Goal: Information Seeking & Learning: Learn about a topic

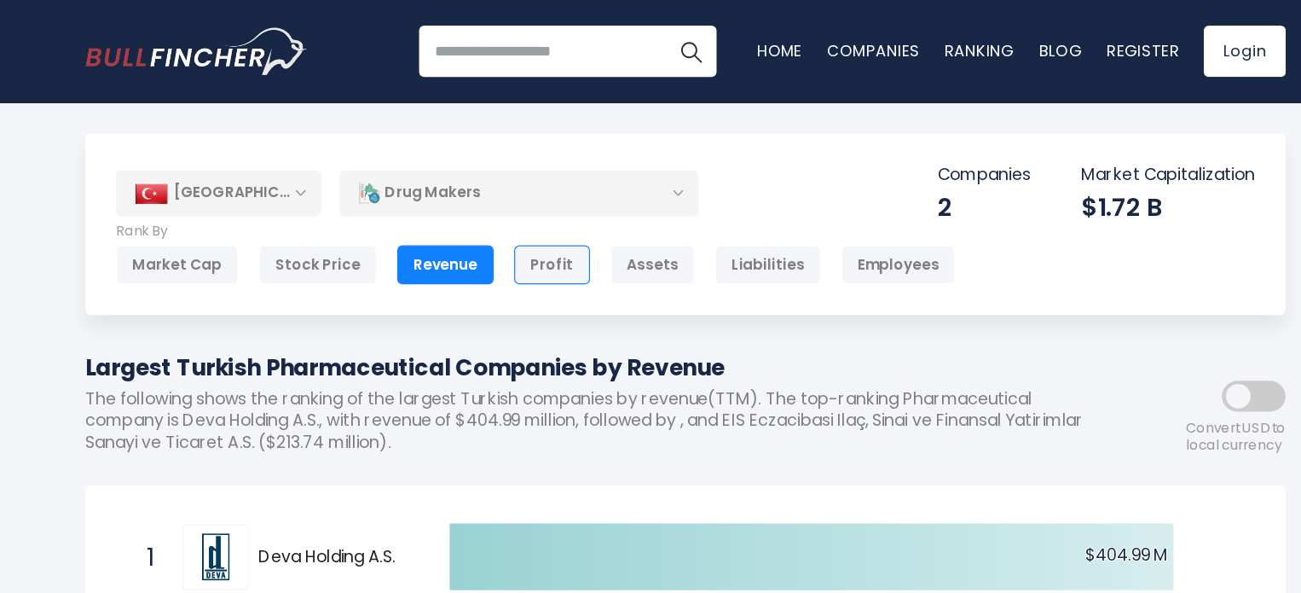
click at [552, 217] on div "Profit" at bounding box center [539, 220] width 63 height 32
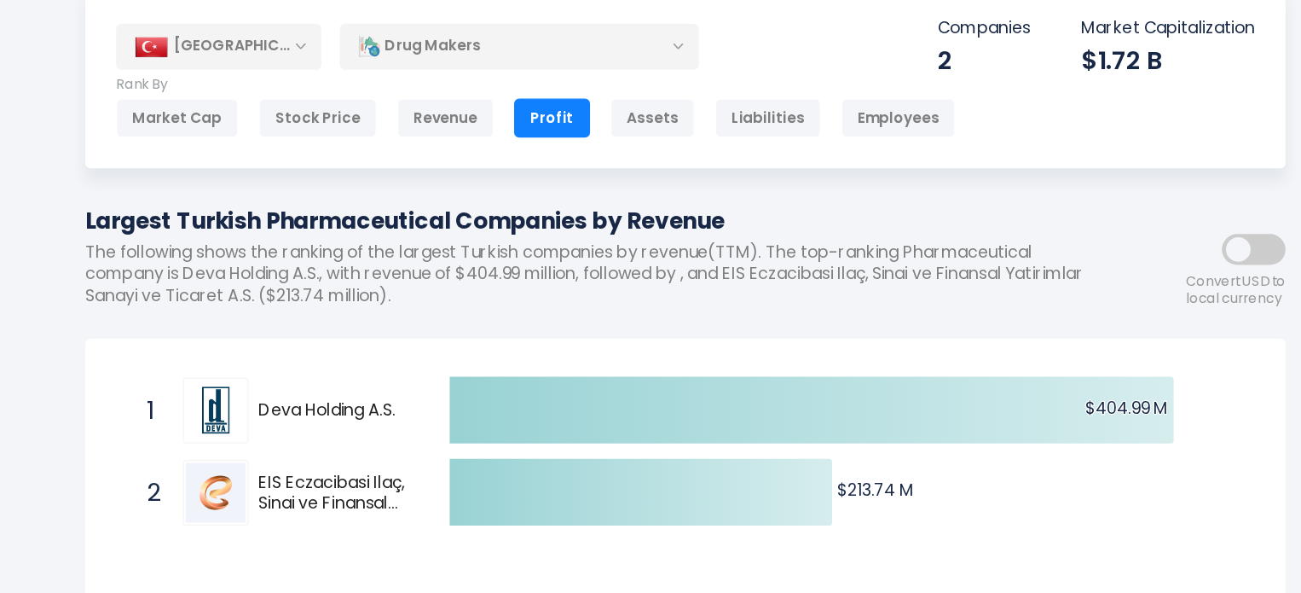
scroll to position [24, 0]
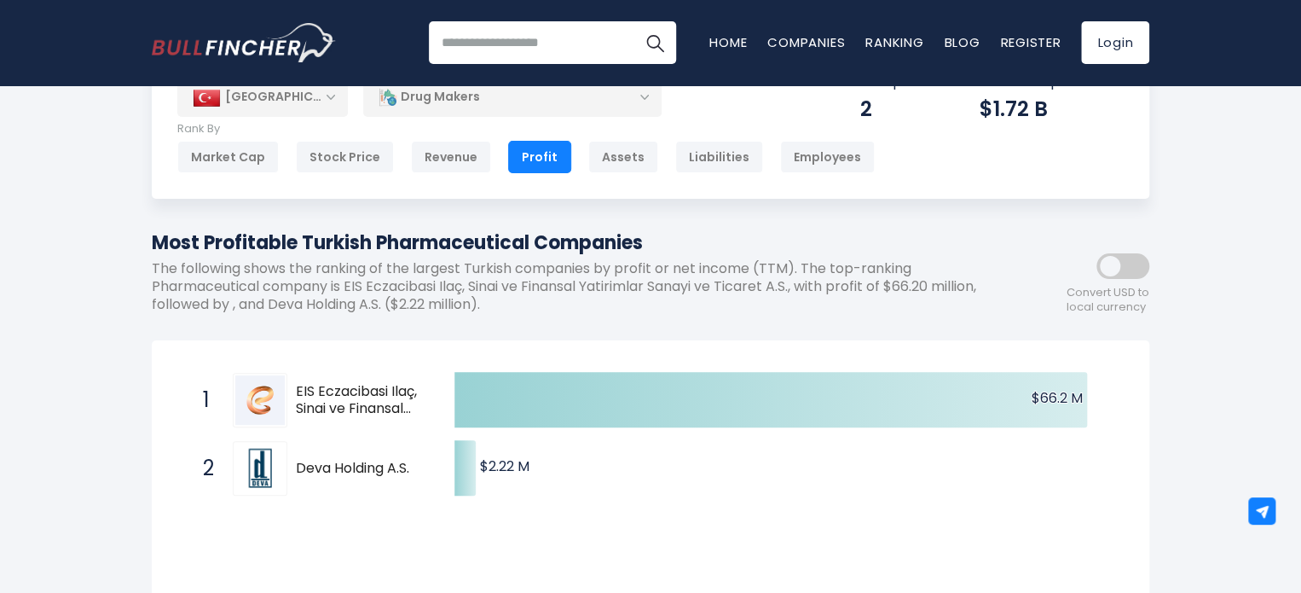
scroll to position [61, 0]
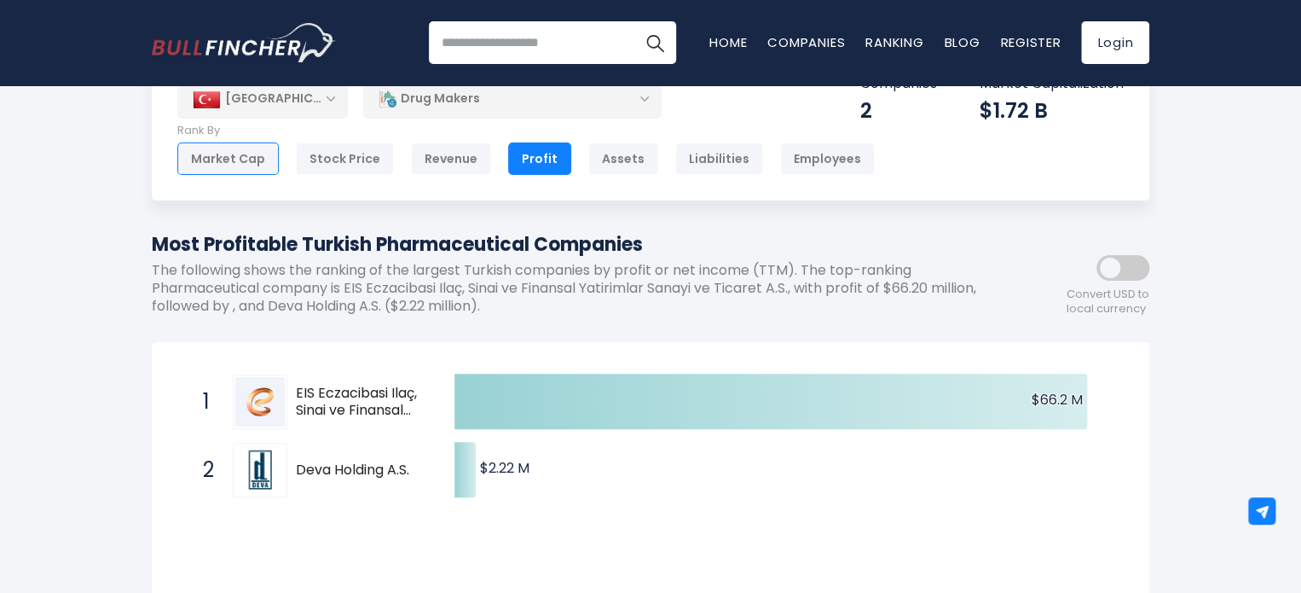
click at [211, 150] on div "Market Cap" at bounding box center [227, 158] width 101 height 32
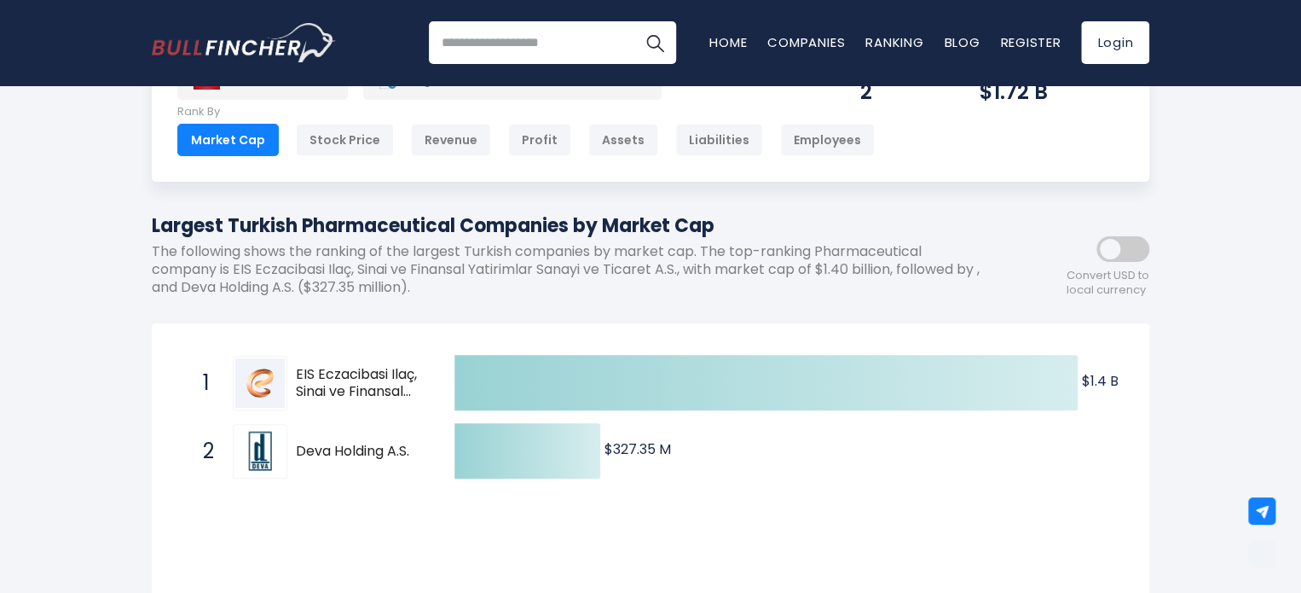
scroll to position [78, 0]
